Goal: Task Accomplishment & Management: Use online tool/utility

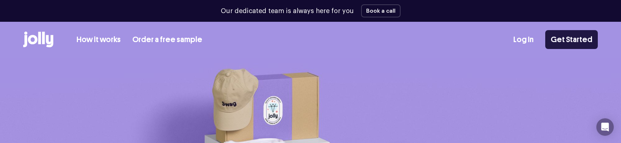
click at [558, 40] on link "Get Started" at bounding box center [571, 39] width 53 height 19
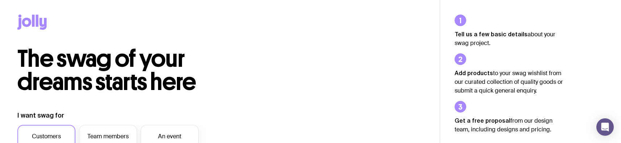
click at [15, 15] on div at bounding box center [220, 23] width 440 height 47
click at [36, 24] on icon at bounding box center [37, 20] width 3 height 12
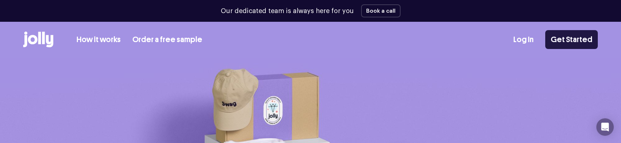
click at [577, 38] on link "Get Started" at bounding box center [571, 39] width 53 height 19
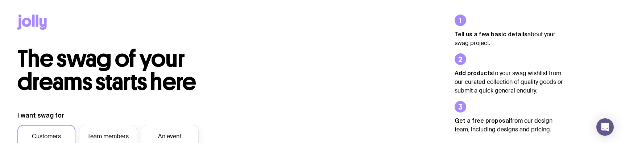
click at [32, 23] on icon at bounding box center [33, 20] width 3 height 12
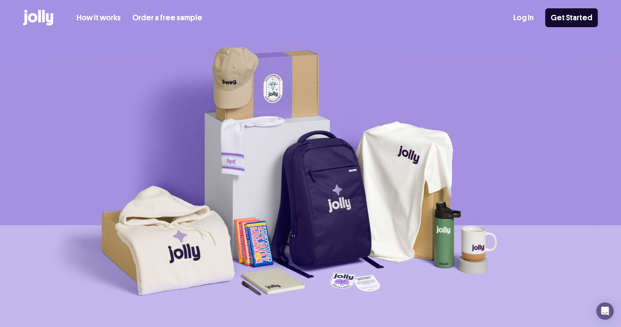
click at [158, 73] on img at bounding box center [310, 183] width 621 height 294
